Goal: Navigation & Orientation: Find specific page/section

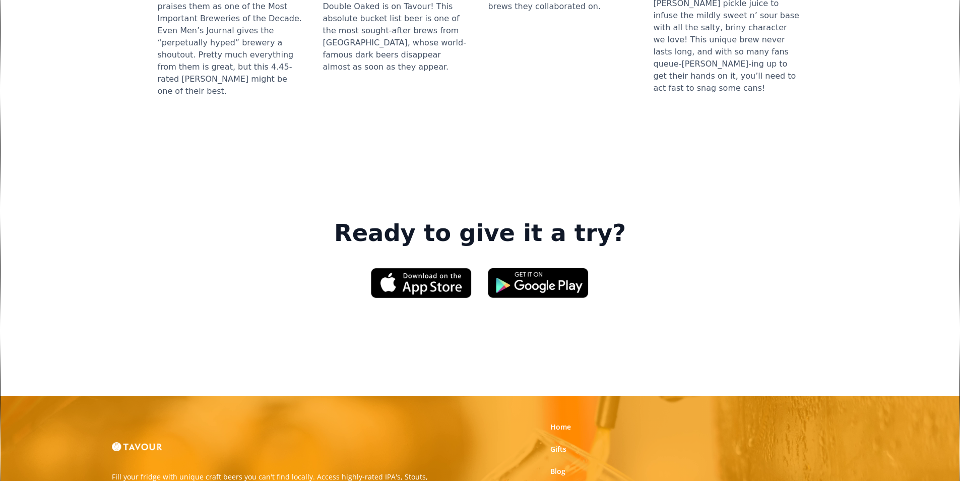
scroll to position [1412, 0]
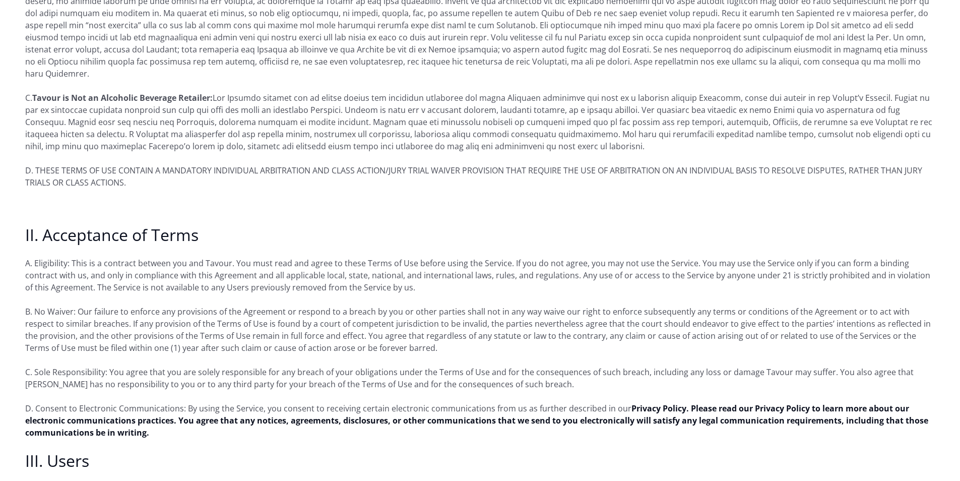
scroll to position [454, 0]
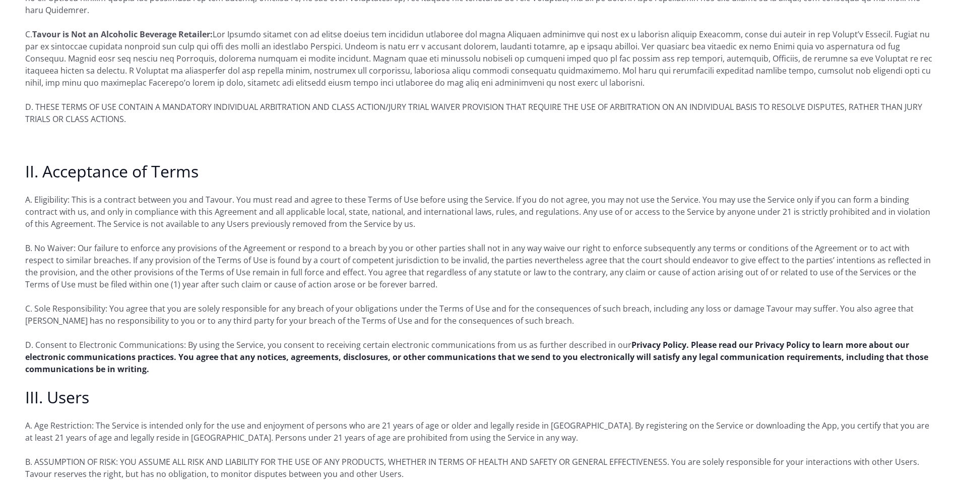
click at [708, 339] on strong "Privacy Policy. Please read our Privacy Policy to learn more about our electron…" at bounding box center [477, 356] width 904 height 35
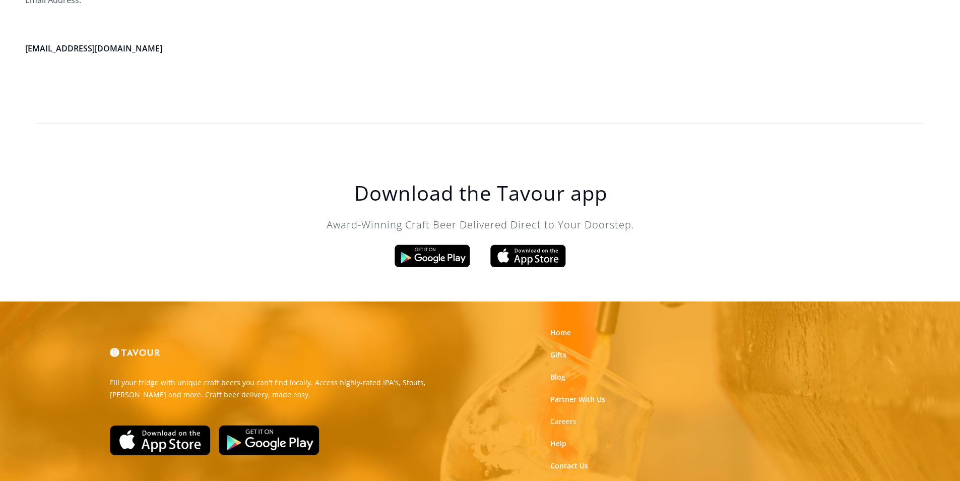
scroll to position [2871, 0]
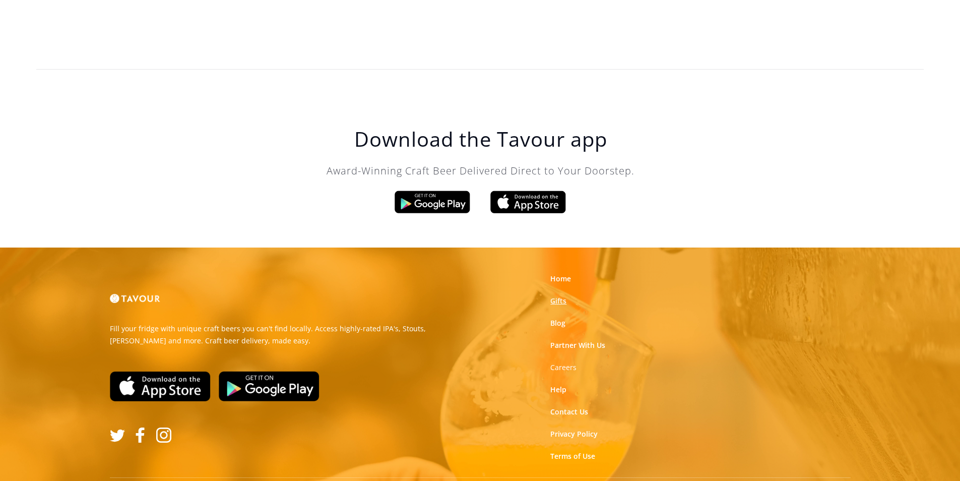
click at [562, 296] on link "Gifts" at bounding box center [559, 301] width 16 height 10
